Goal: Find specific page/section: Find specific page/section

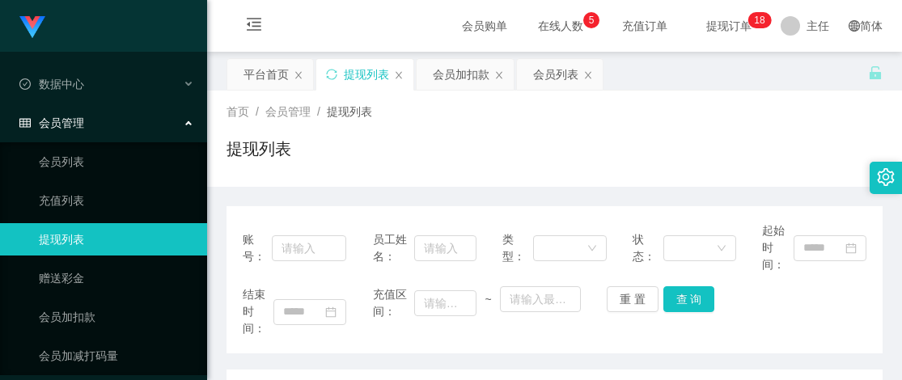
click at [697, 99] on div "首页 / 会员管理 / 提现列表 / 提现列表" at bounding box center [554, 139] width 695 height 96
